Goal: Information Seeking & Learning: Compare options

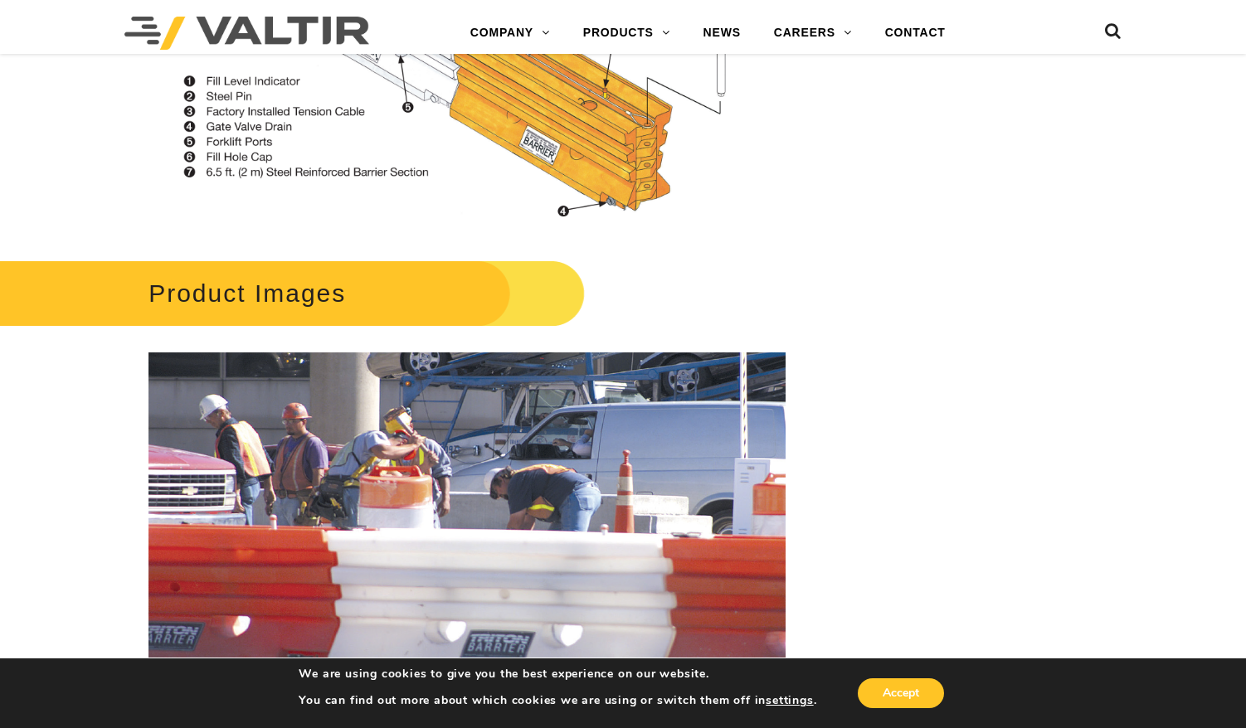
scroll to position [1922, 0]
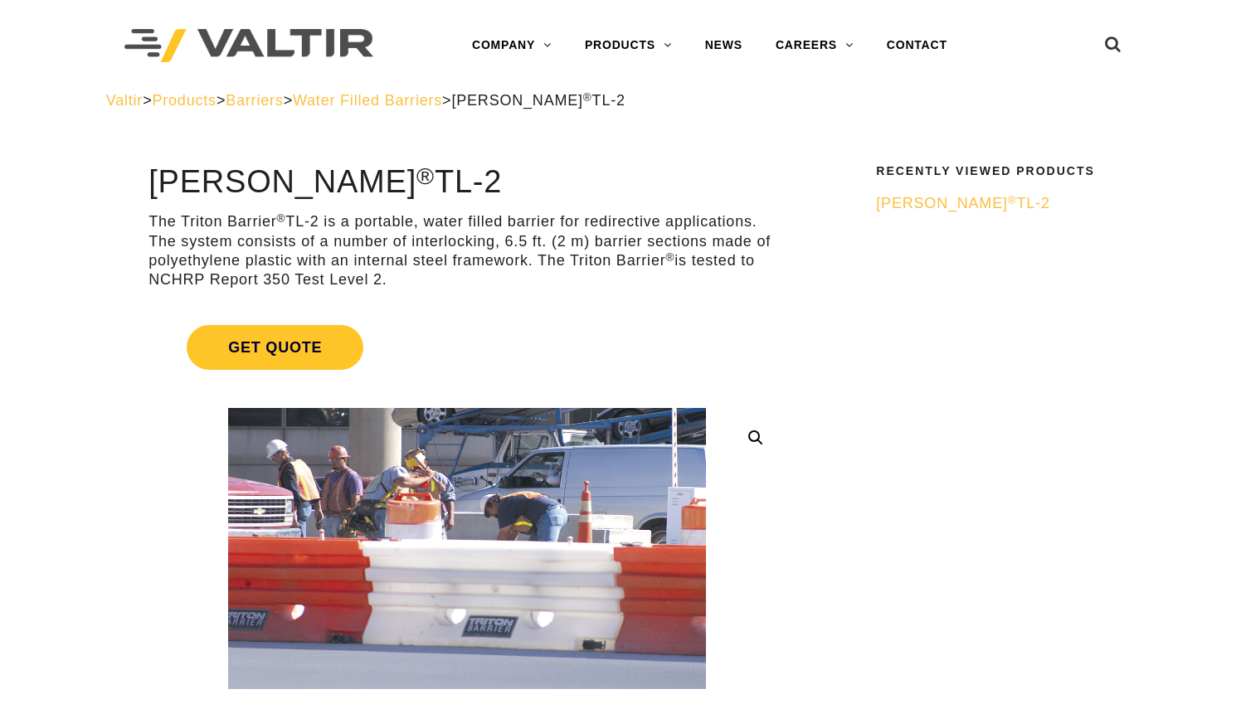
scroll to position [548, 0]
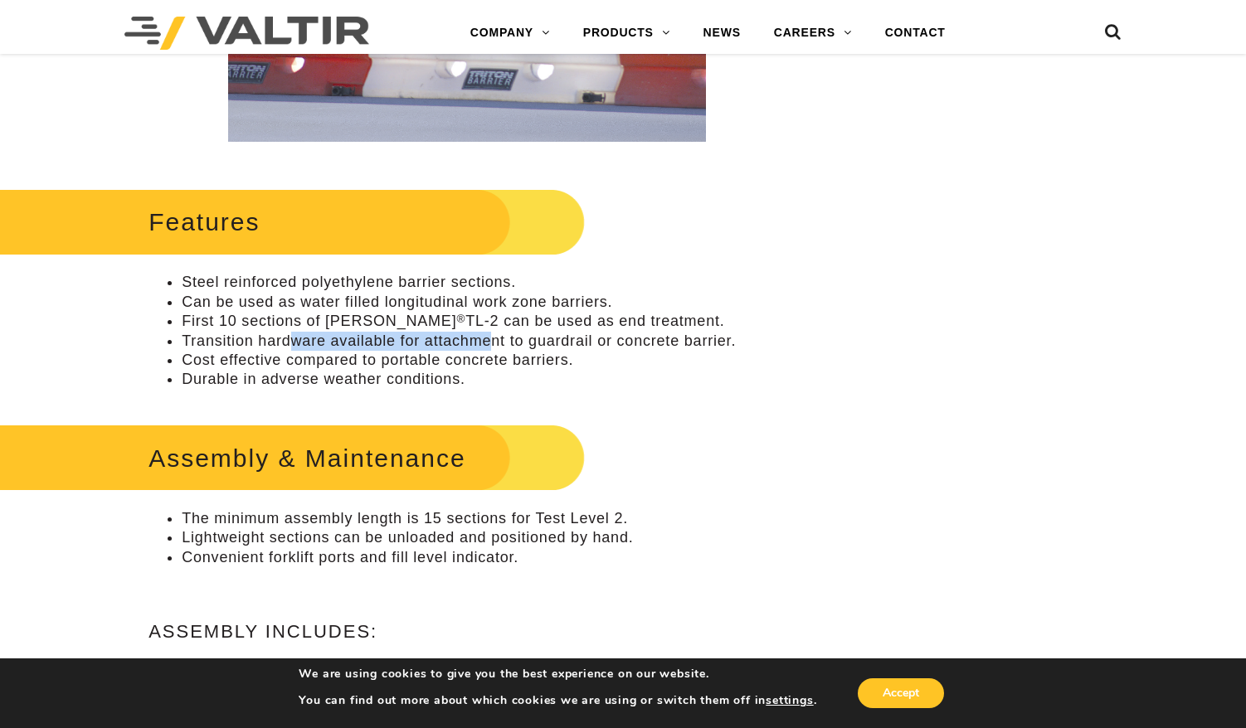
drag, startPoint x: 289, startPoint y: 338, endPoint x: 489, endPoint y: 330, distance: 200.9
click at [489, 332] on li "Transition hardware available for attachment to guardrail or concrete barrier." at bounding box center [484, 341] width 604 height 19
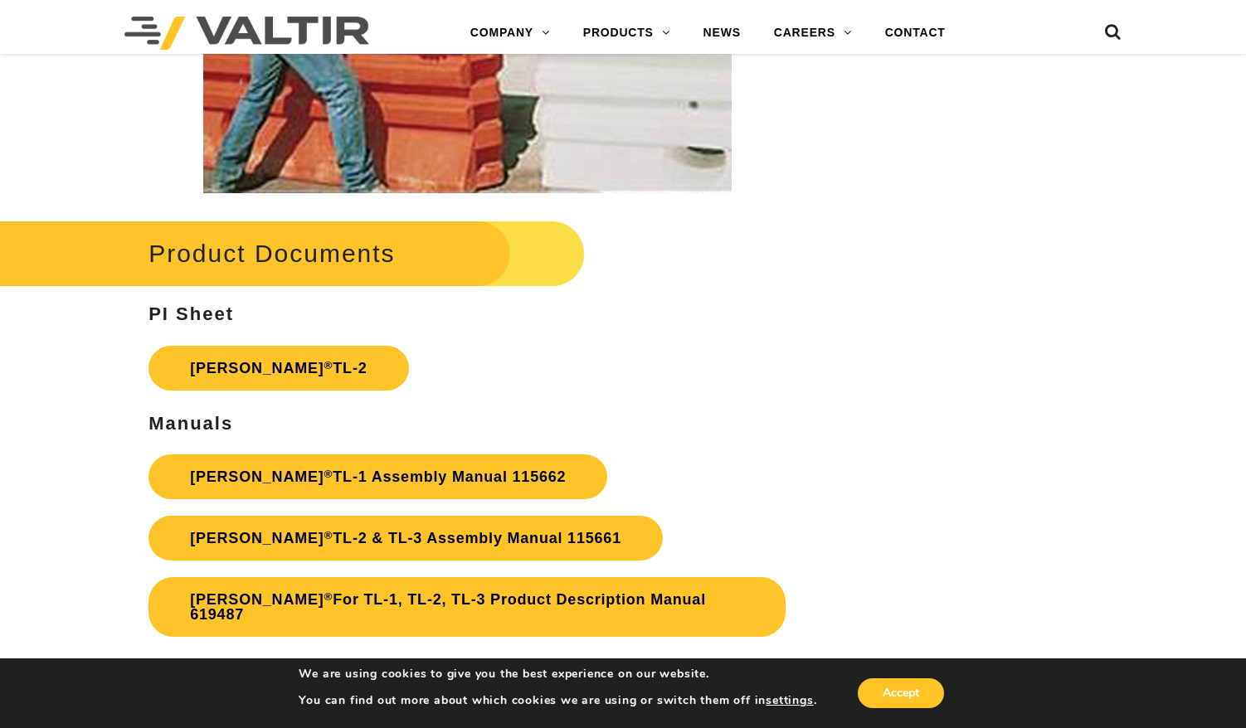
scroll to position [2736, 0]
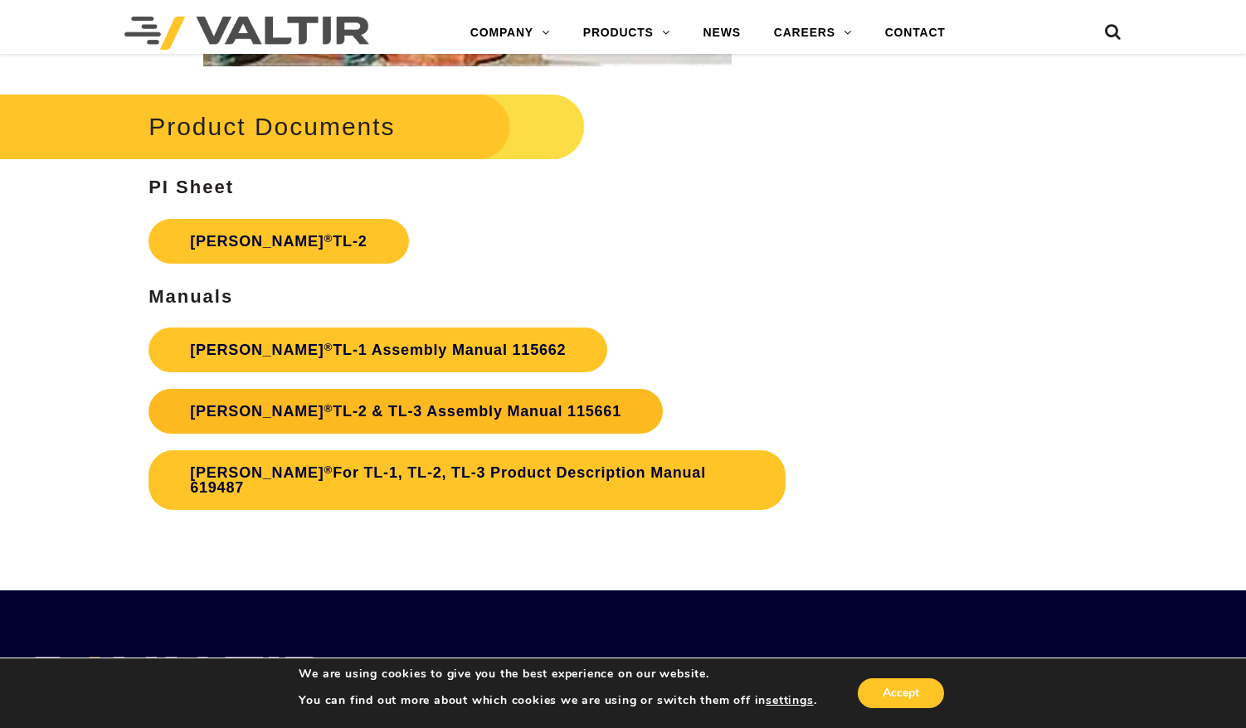
click at [482, 406] on link "Triton Barrier ® TL-2 & TL-3 Assembly Manual 115661" at bounding box center [405, 411] width 514 height 45
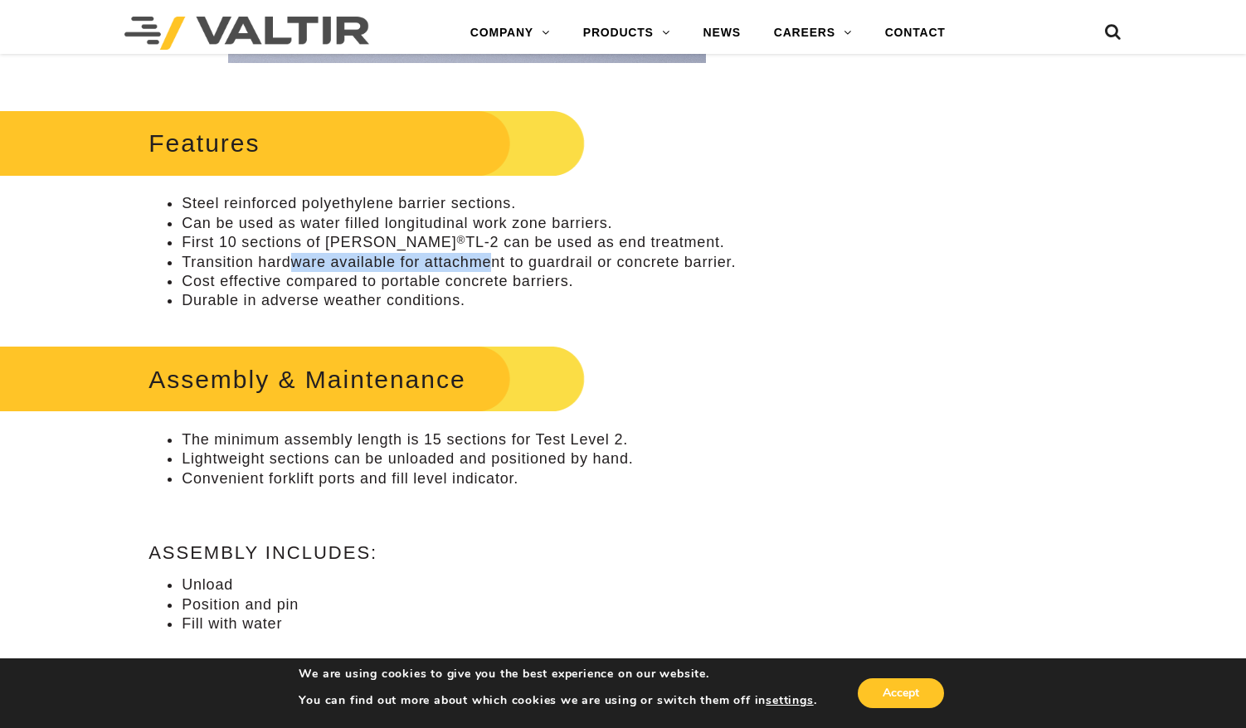
scroll to position [0, 0]
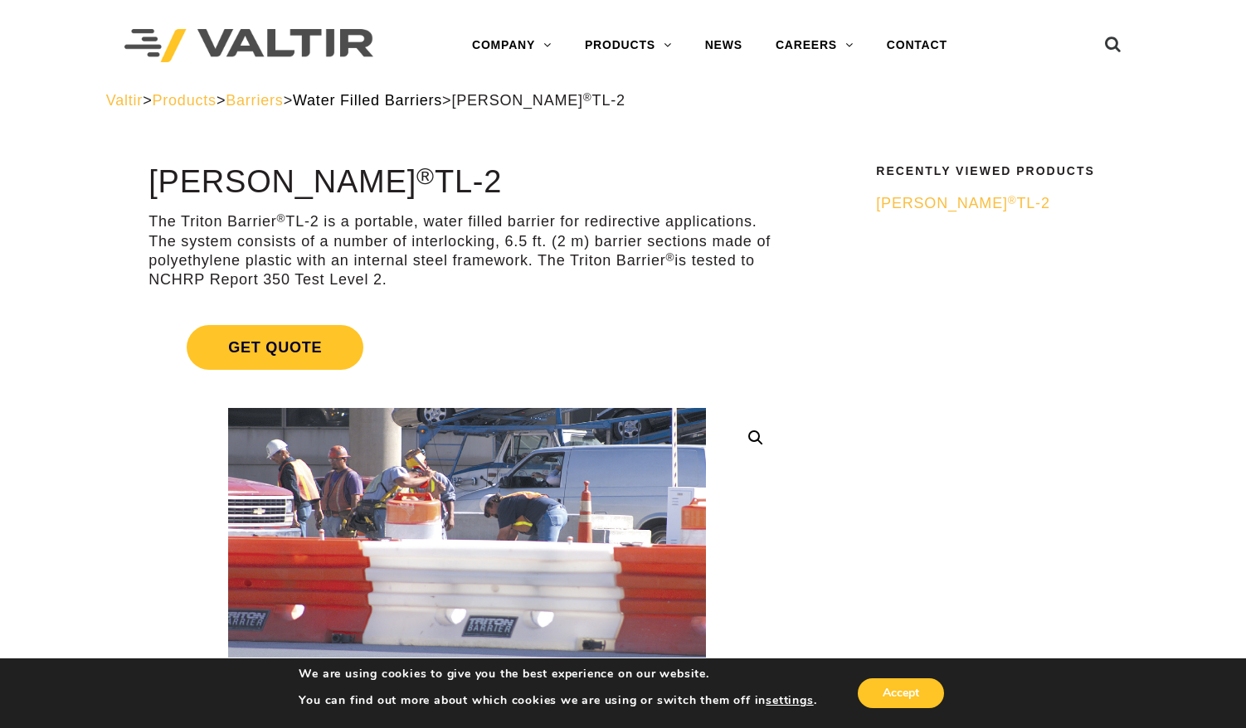
click at [430, 100] on span "Water Filled Barriers" at bounding box center [367, 100] width 149 height 17
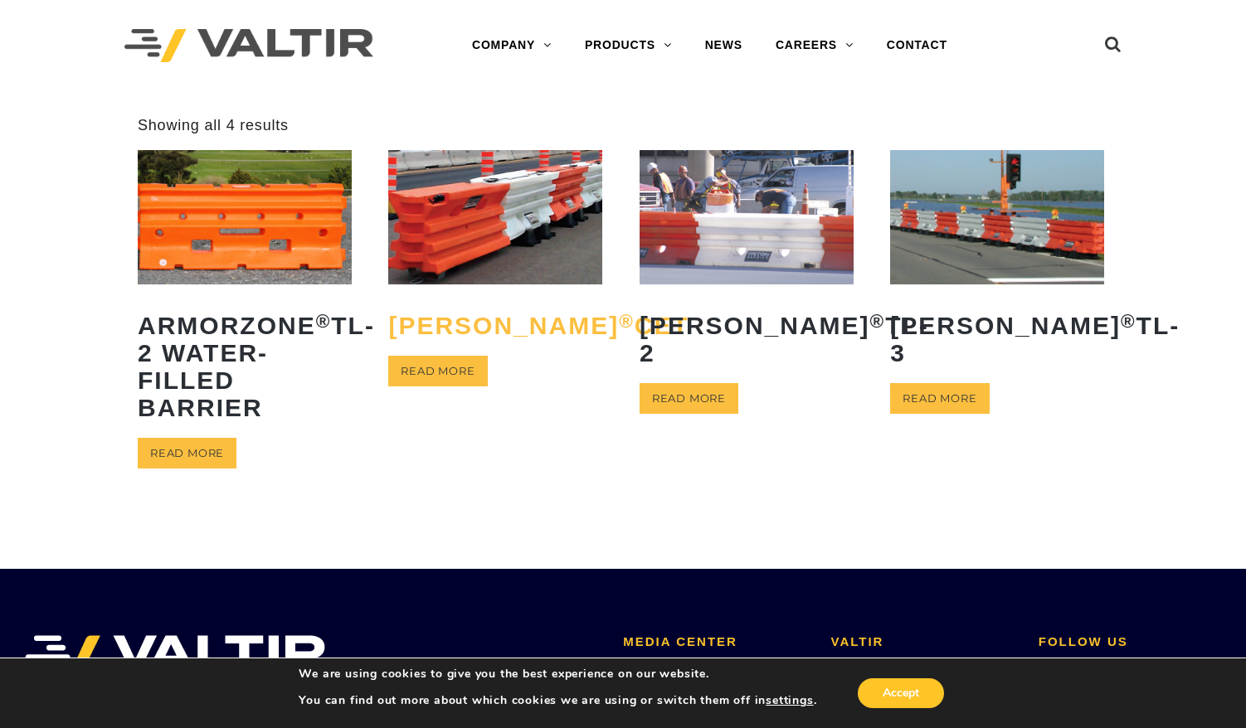
click at [488, 352] on h2 "Triton Barrier ® CET" at bounding box center [495, 325] width 214 height 52
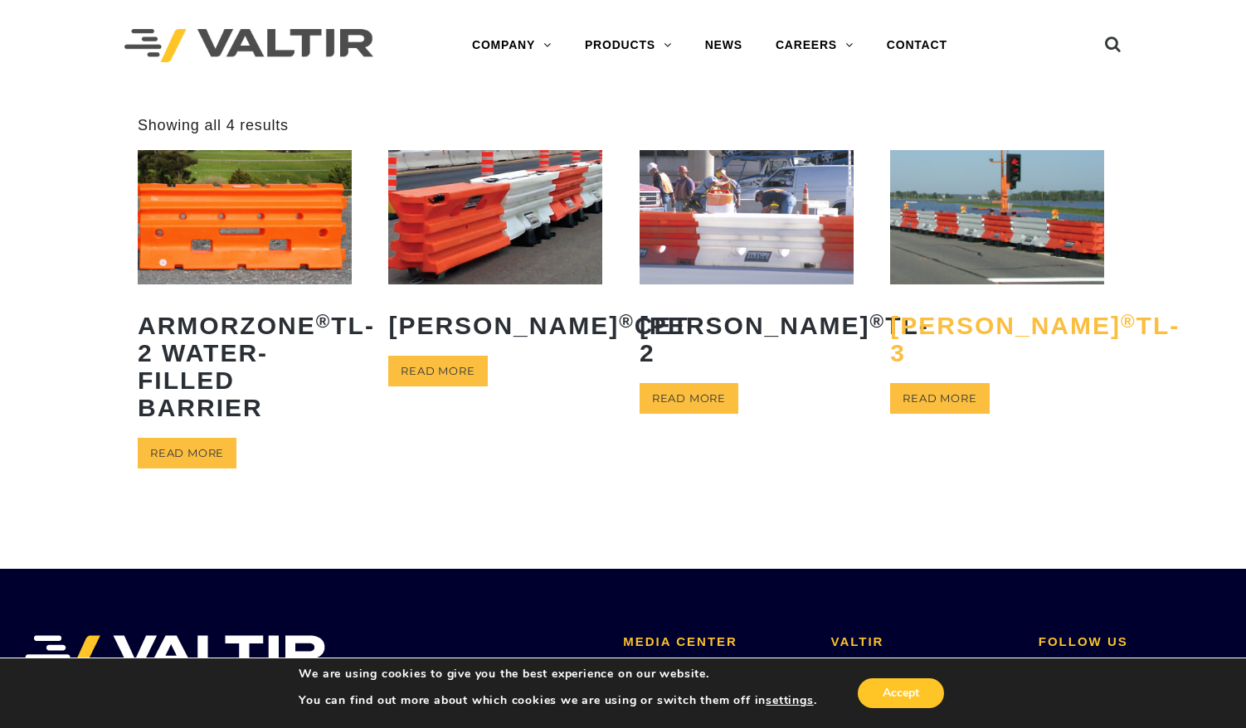
click at [960, 355] on h2 "Triton Barrier ® TL-3" at bounding box center [997, 339] width 214 height 80
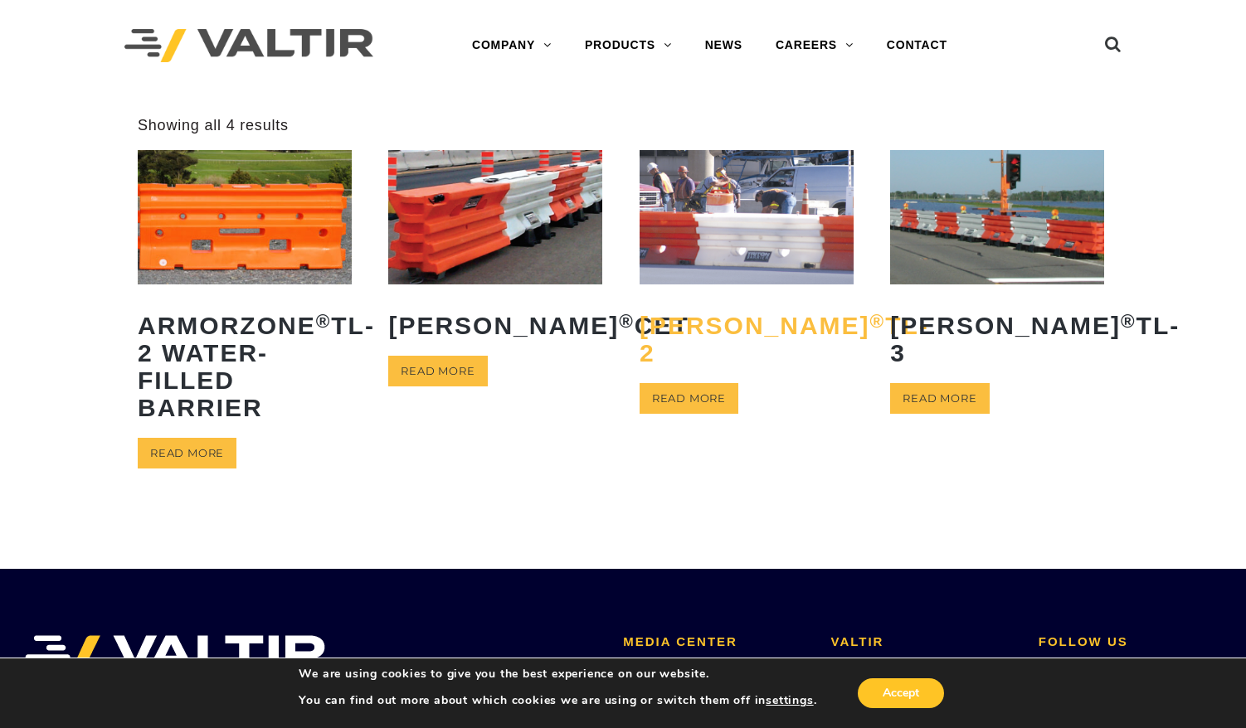
click at [728, 332] on h2 "Triton Barrier ® TL-2" at bounding box center [747, 339] width 214 height 80
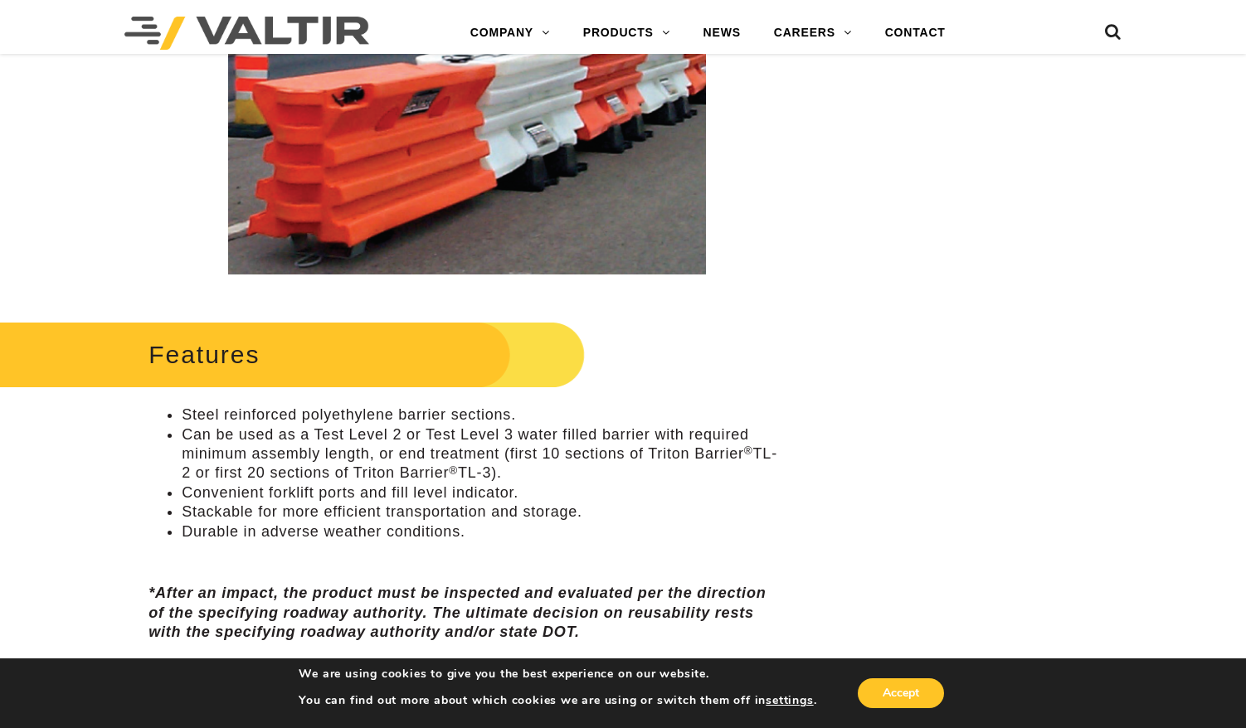
scroll to position [343, 0]
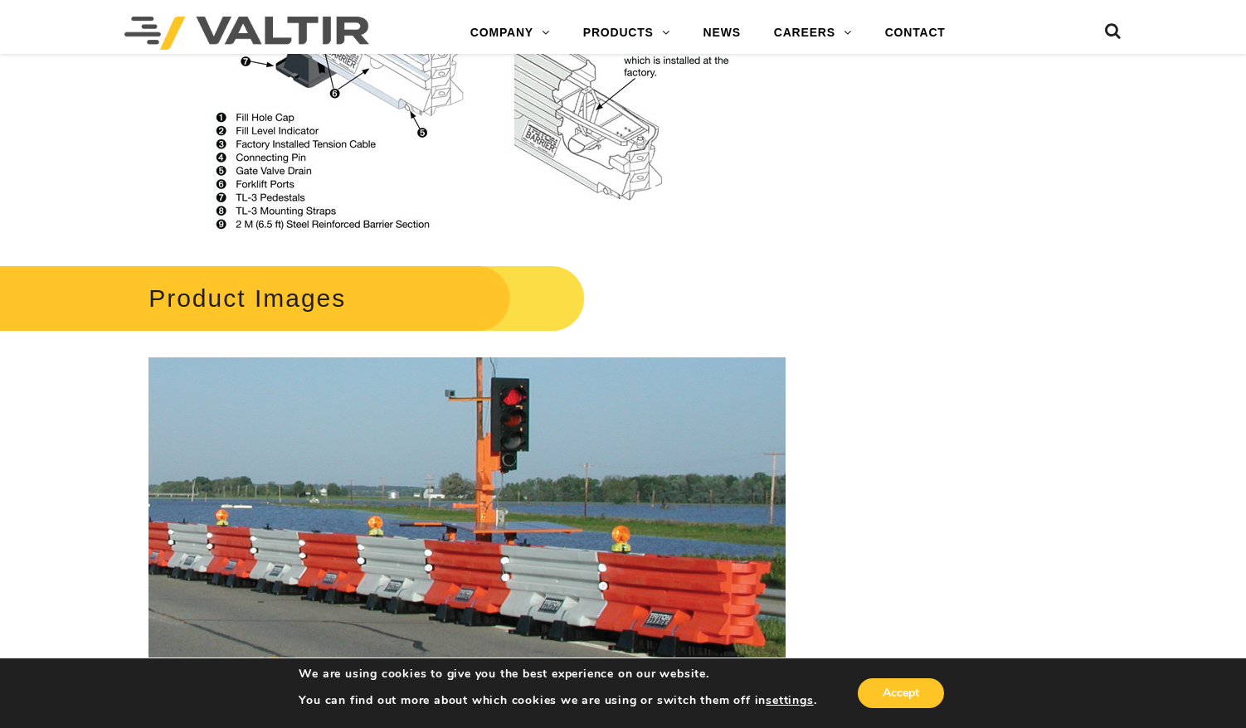
scroll to position [1733, 0]
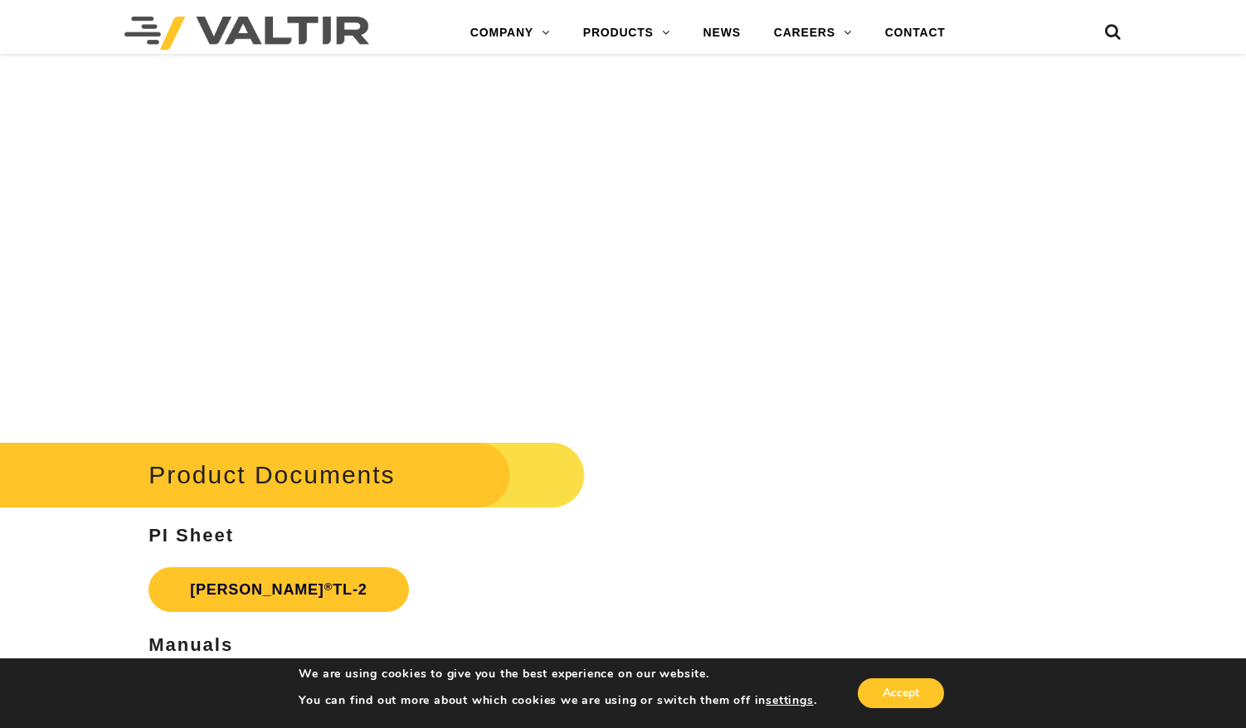
scroll to position [2702, 0]
